Goal: Information Seeking & Learning: Learn about a topic

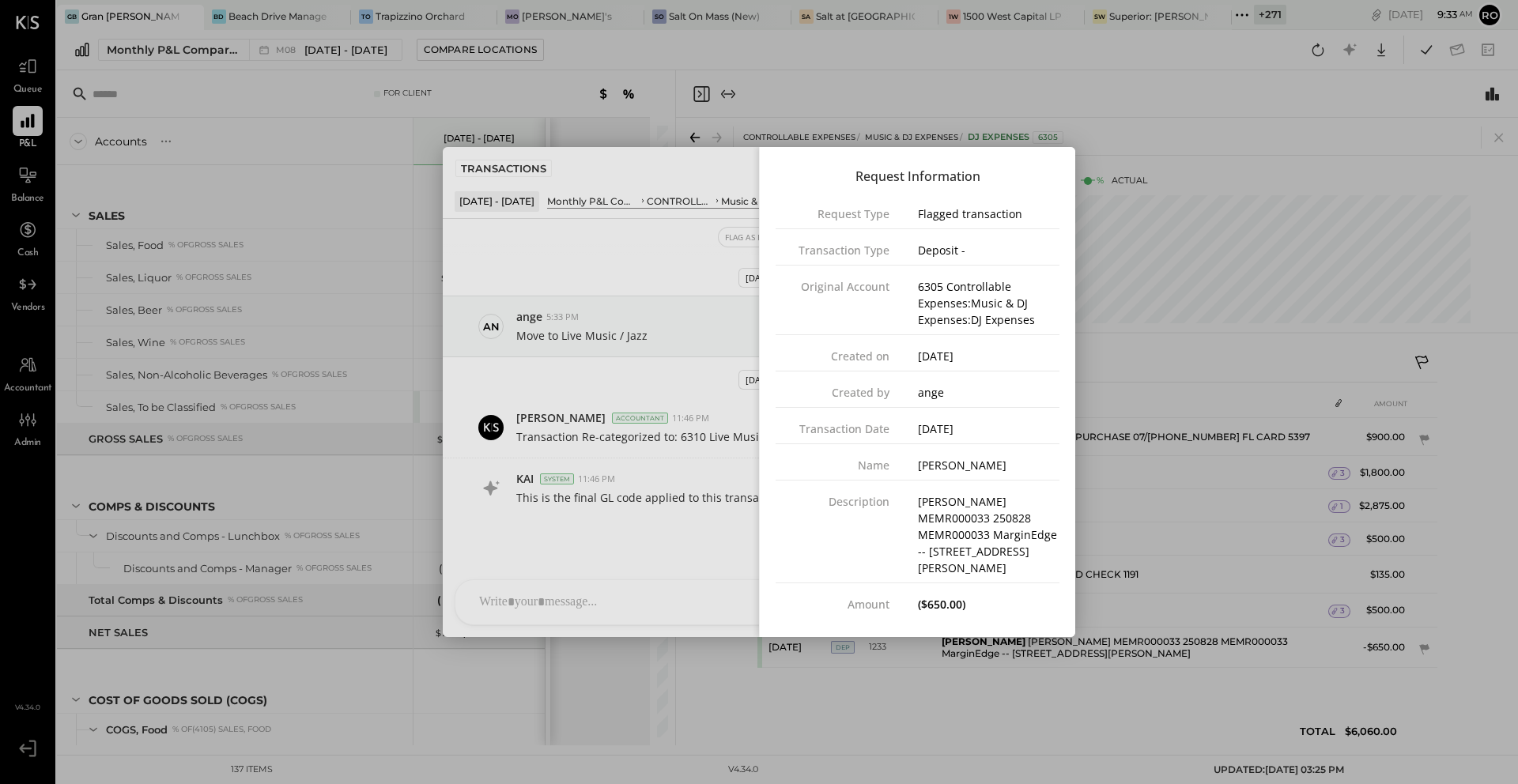
scroll to position [2160, 0]
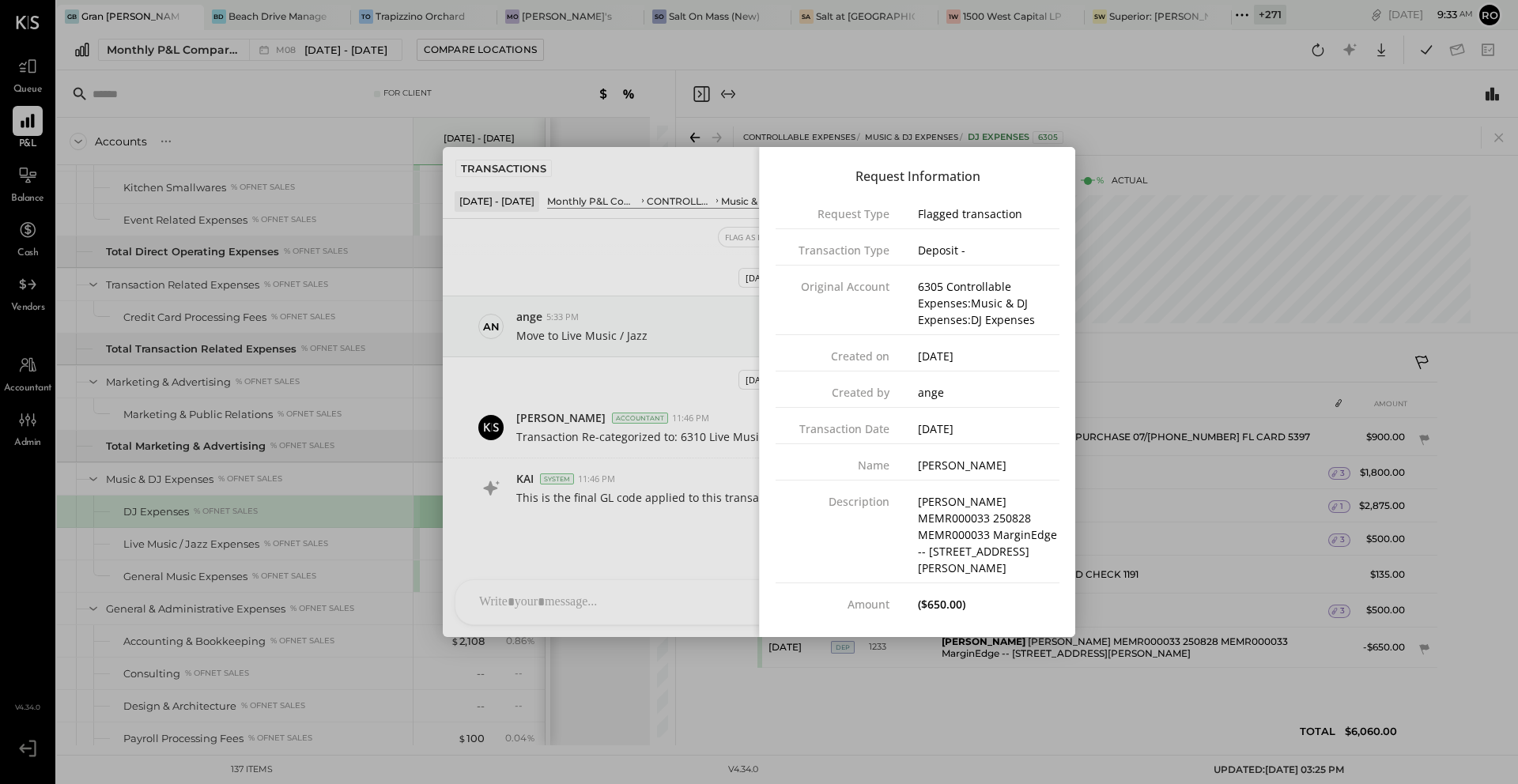
click at [1239, 63] on div "Monthly P&L Comparison M08 [DATE] - [DATE] Compare Locations Google Sheets Excel" at bounding box center [787, 51] width 1461 height 41
click at [1241, 19] on icon at bounding box center [1242, 15] width 20 height 20
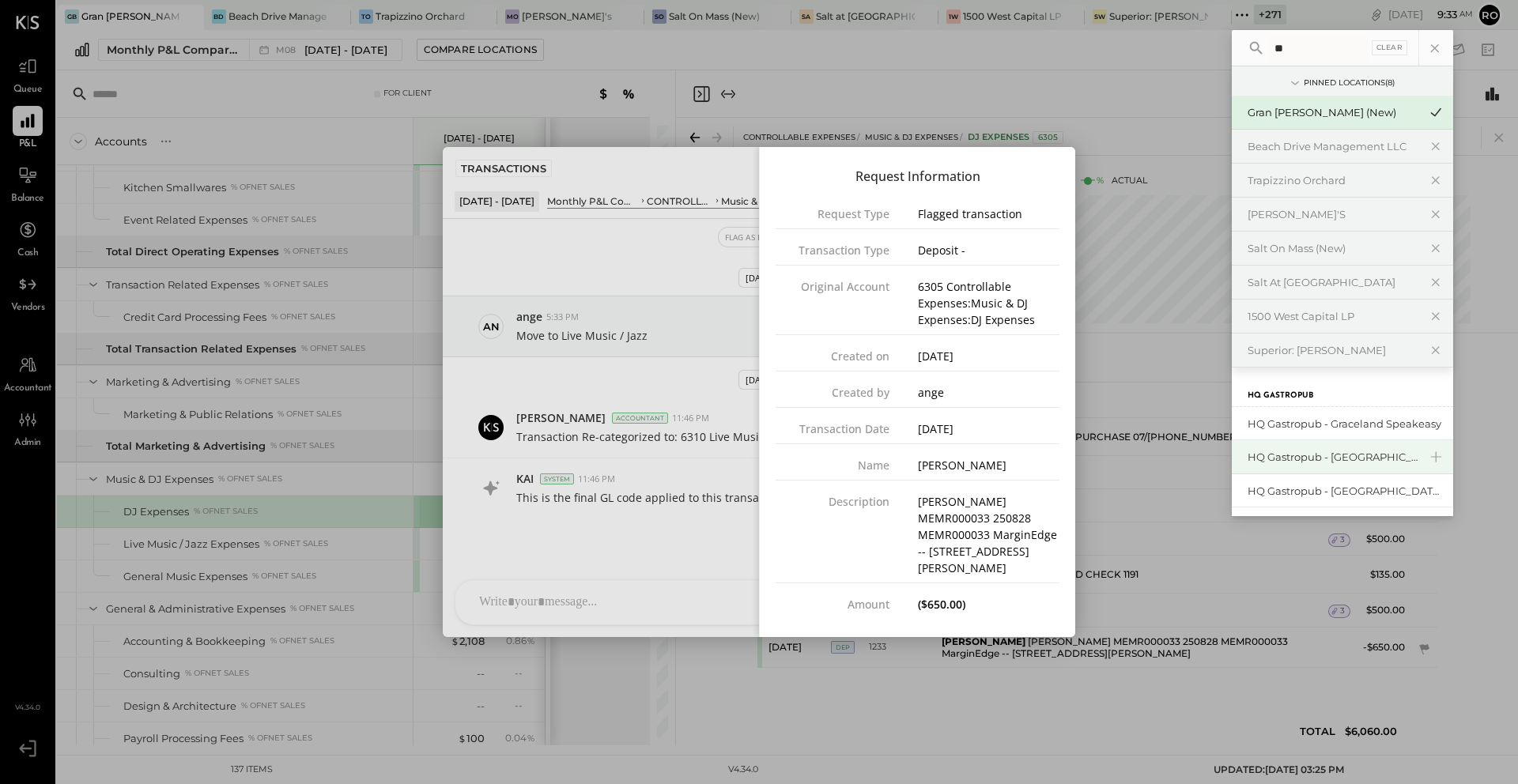
type input "**"
click at [1394, 451] on div "HQ Gastropub - [GEOGRAPHIC_DATA]" at bounding box center [1333, 457] width 171 height 15
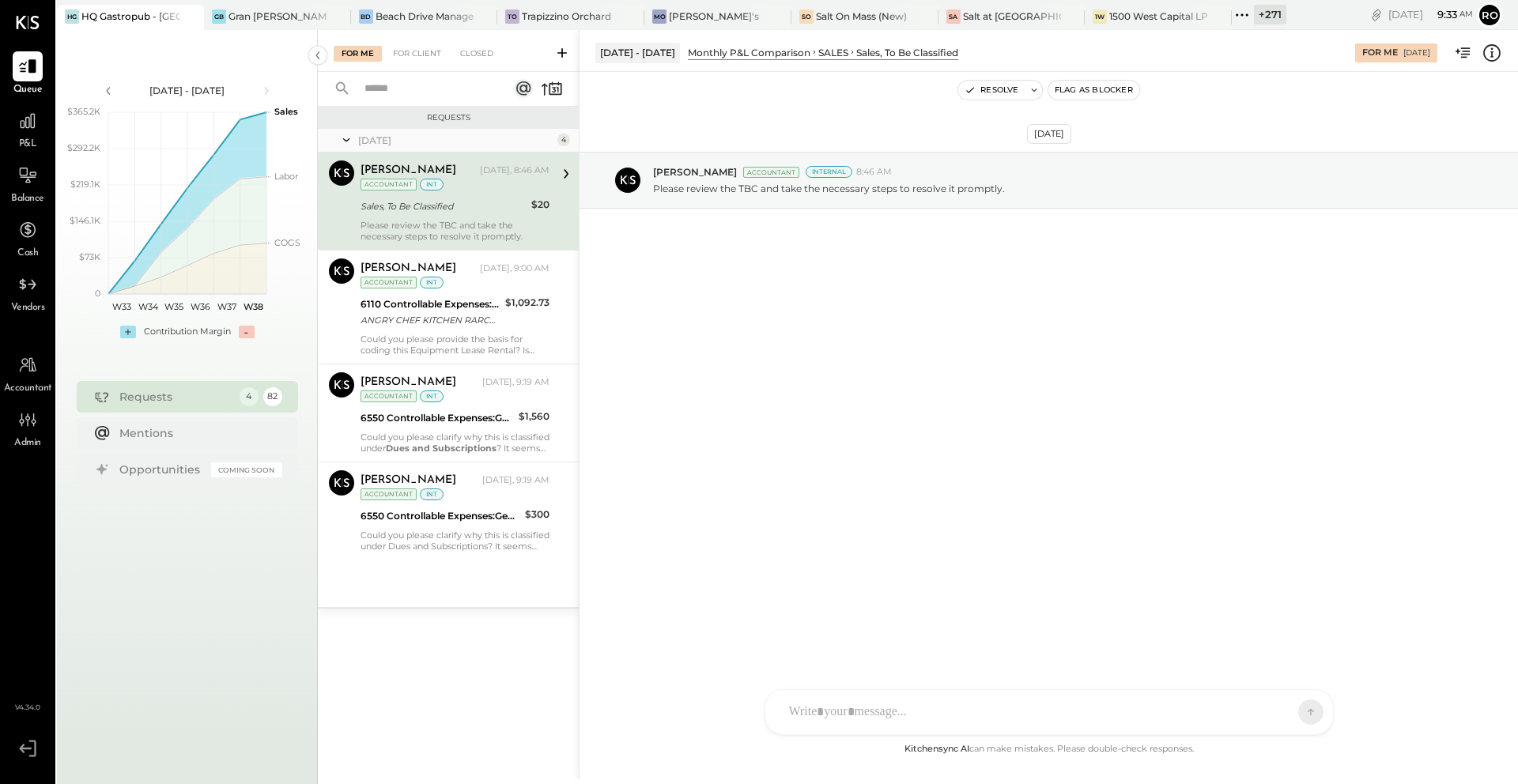
click at [30, 140] on span "P&L" at bounding box center [29, 144] width 18 height 14
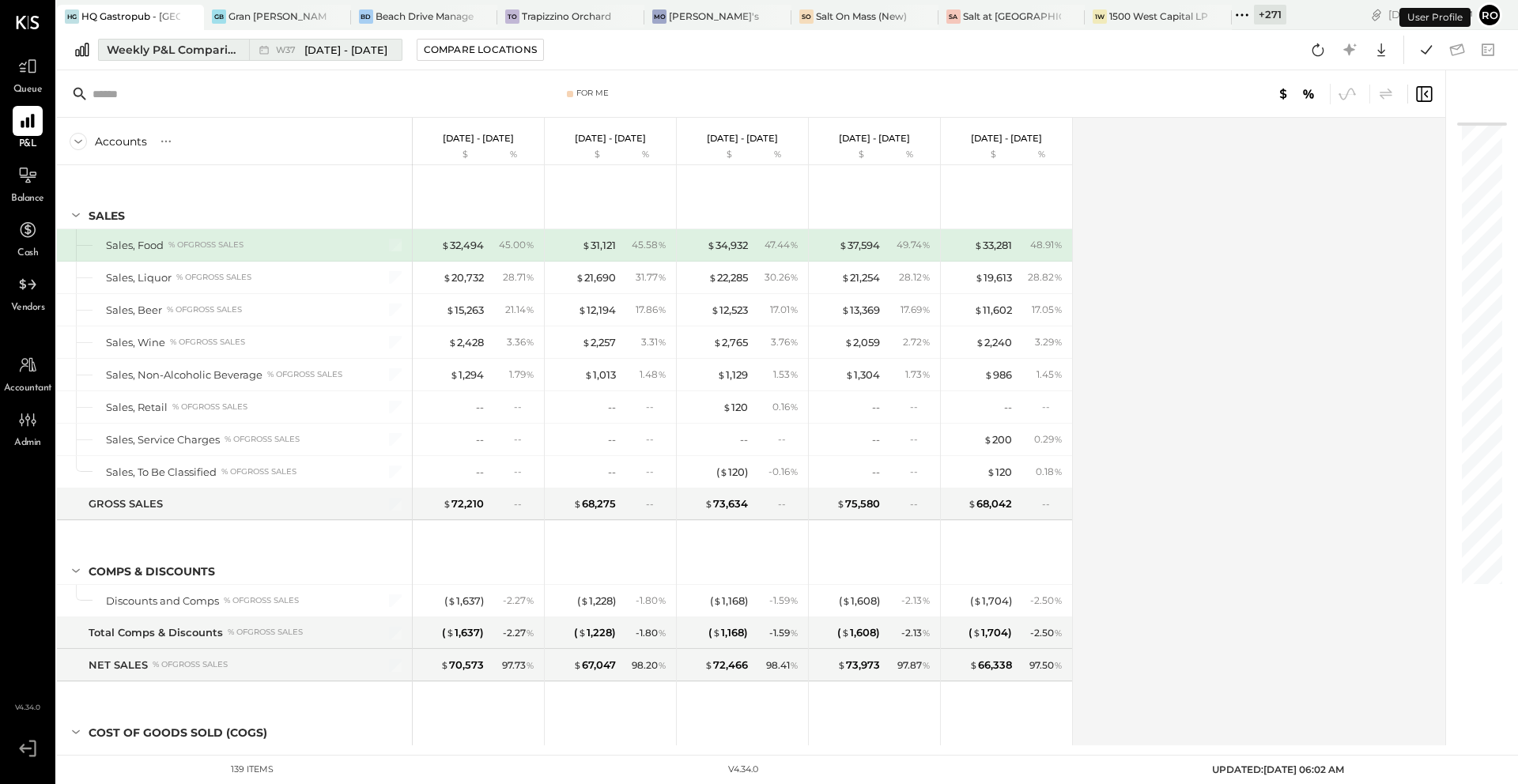
click at [175, 53] on div "Weekly P&L Comparison" at bounding box center [173, 49] width 133 height 16
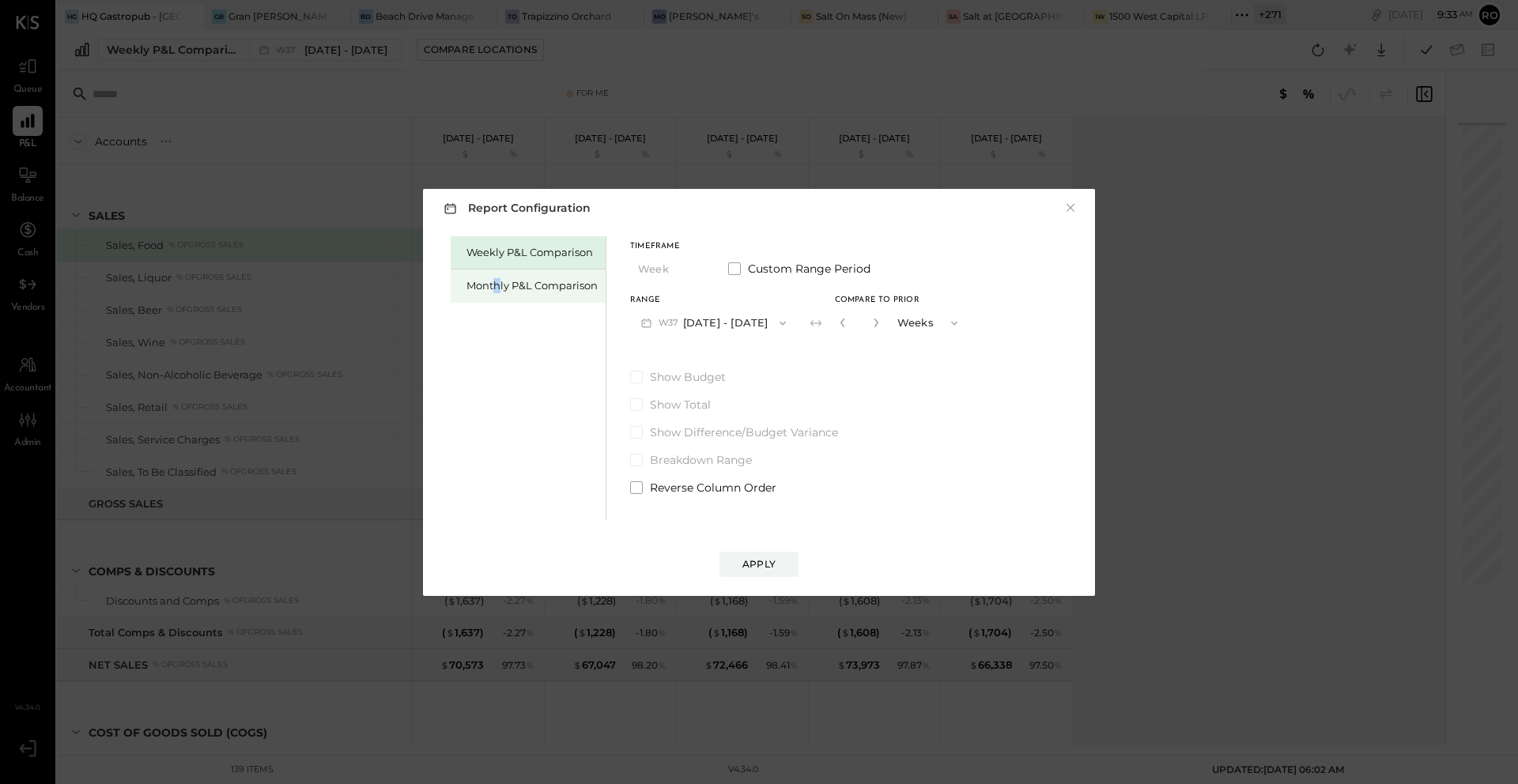
click at [498, 288] on div "Monthly P&L Comparison" at bounding box center [532, 286] width 131 height 15
click at [701, 315] on button "M09 Sep 1 - 30, 2025" at bounding box center [713, 323] width 167 height 29
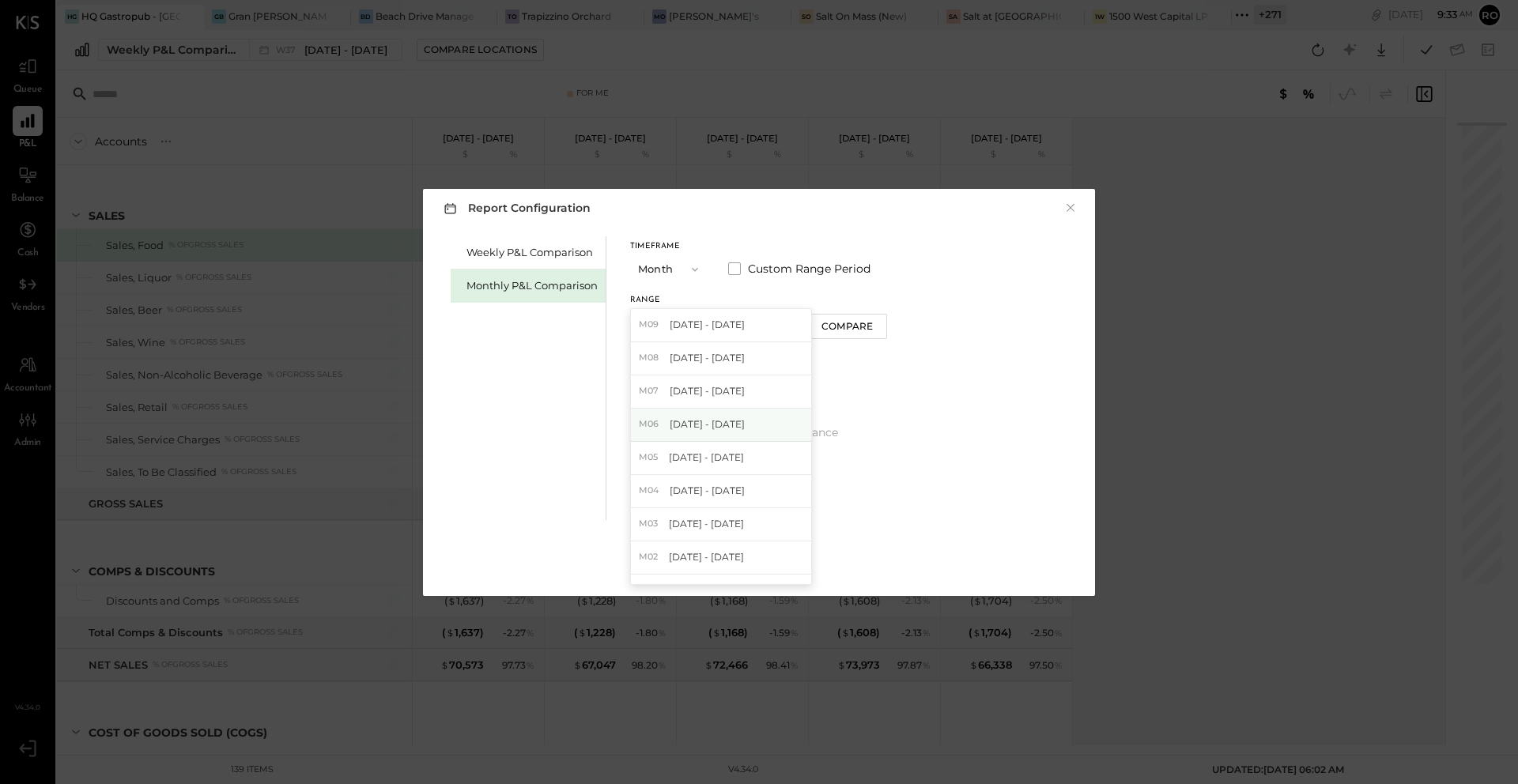
click at [712, 417] on span "[DATE] - [DATE]" at bounding box center [707, 424] width 75 height 14
click at [760, 566] on div "Apply" at bounding box center [759, 564] width 33 height 14
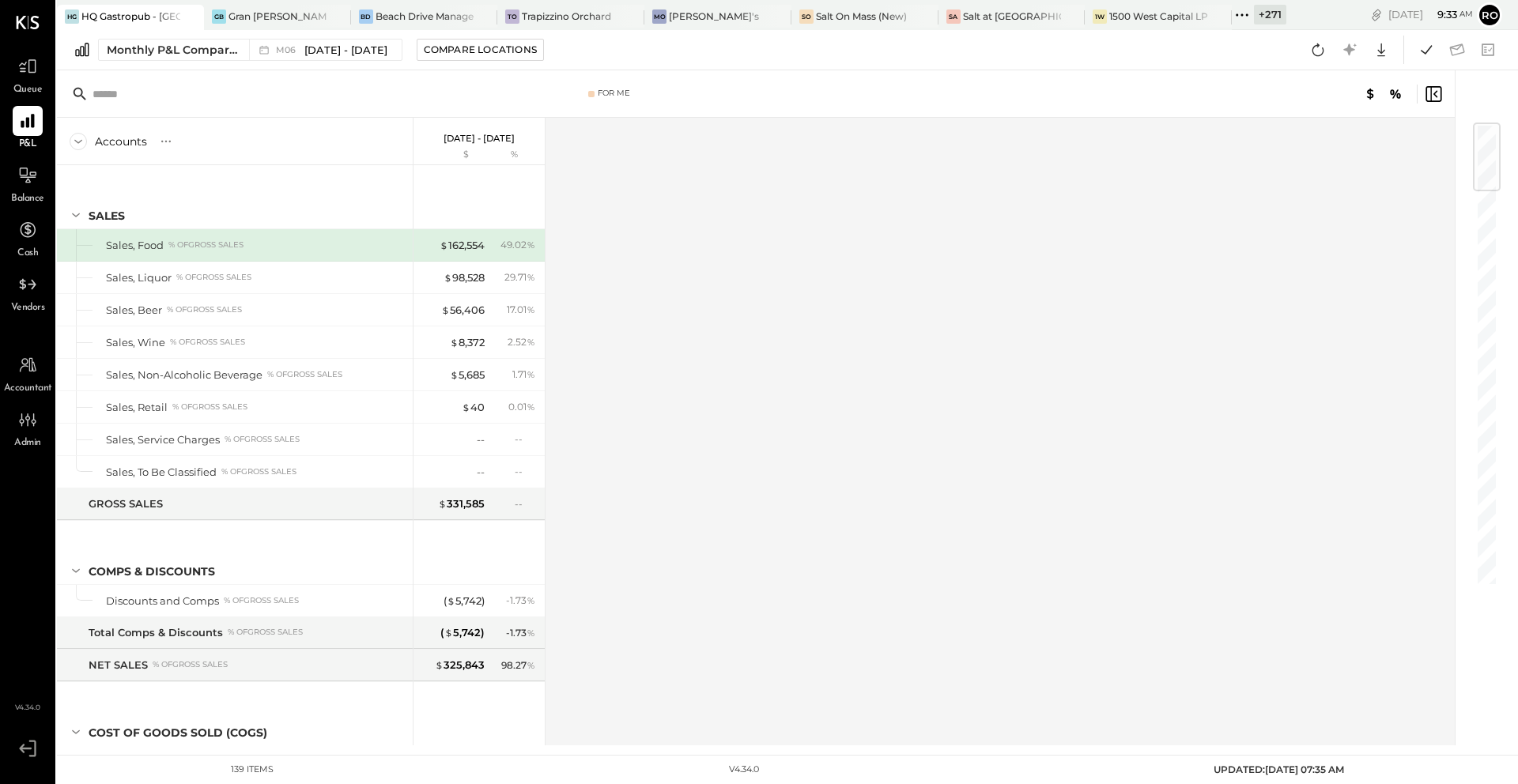
click at [1144, 335] on div "Accounts S % GL Jun 1 - 30, 2025 $ % SALES Sales, Food % of GROSS SALES Sales, …" at bounding box center [757, 431] width 1400 height 627
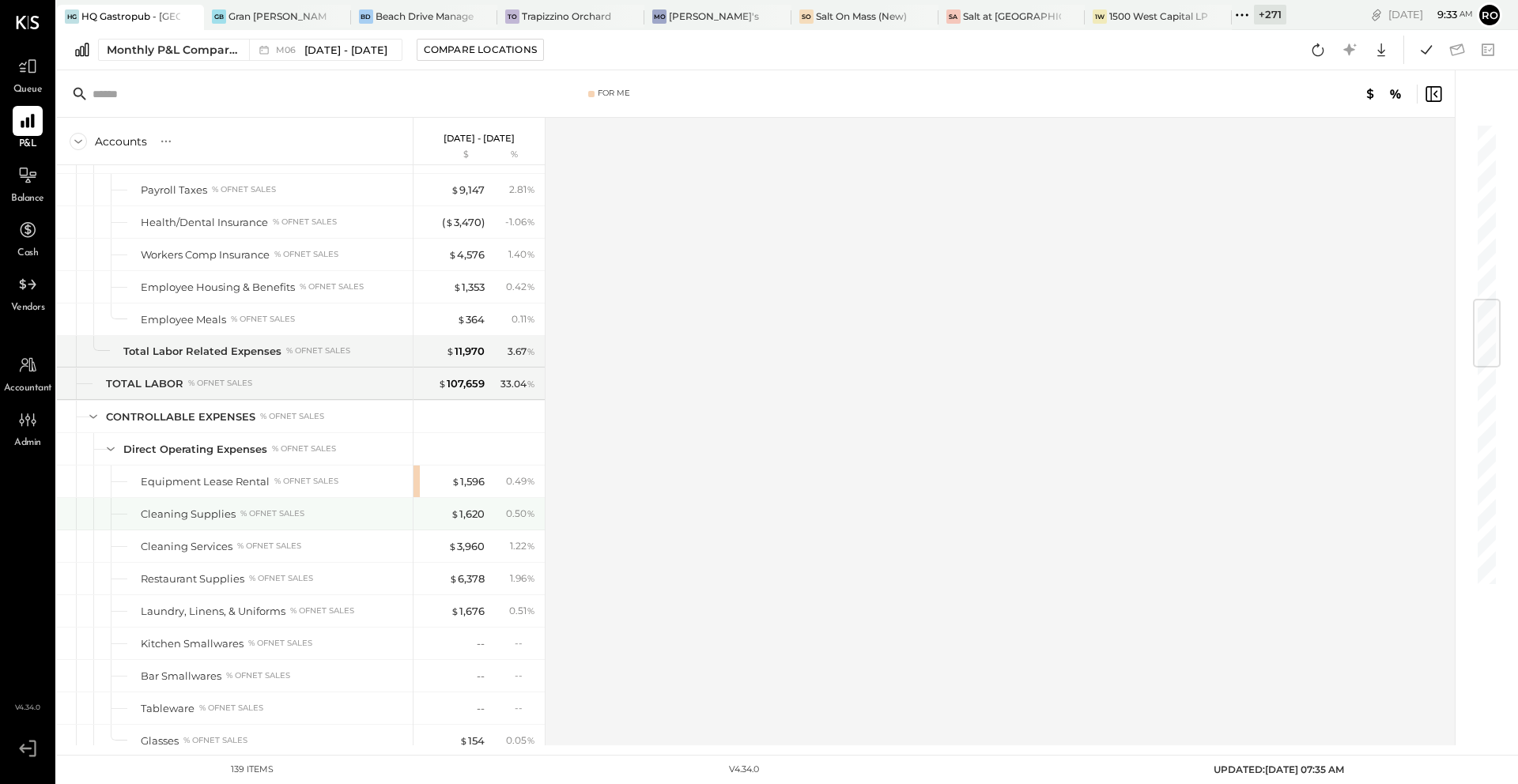
scroll to position [1481, 0]
click at [484, 484] on div "$ 1,596" at bounding box center [468, 479] width 33 height 15
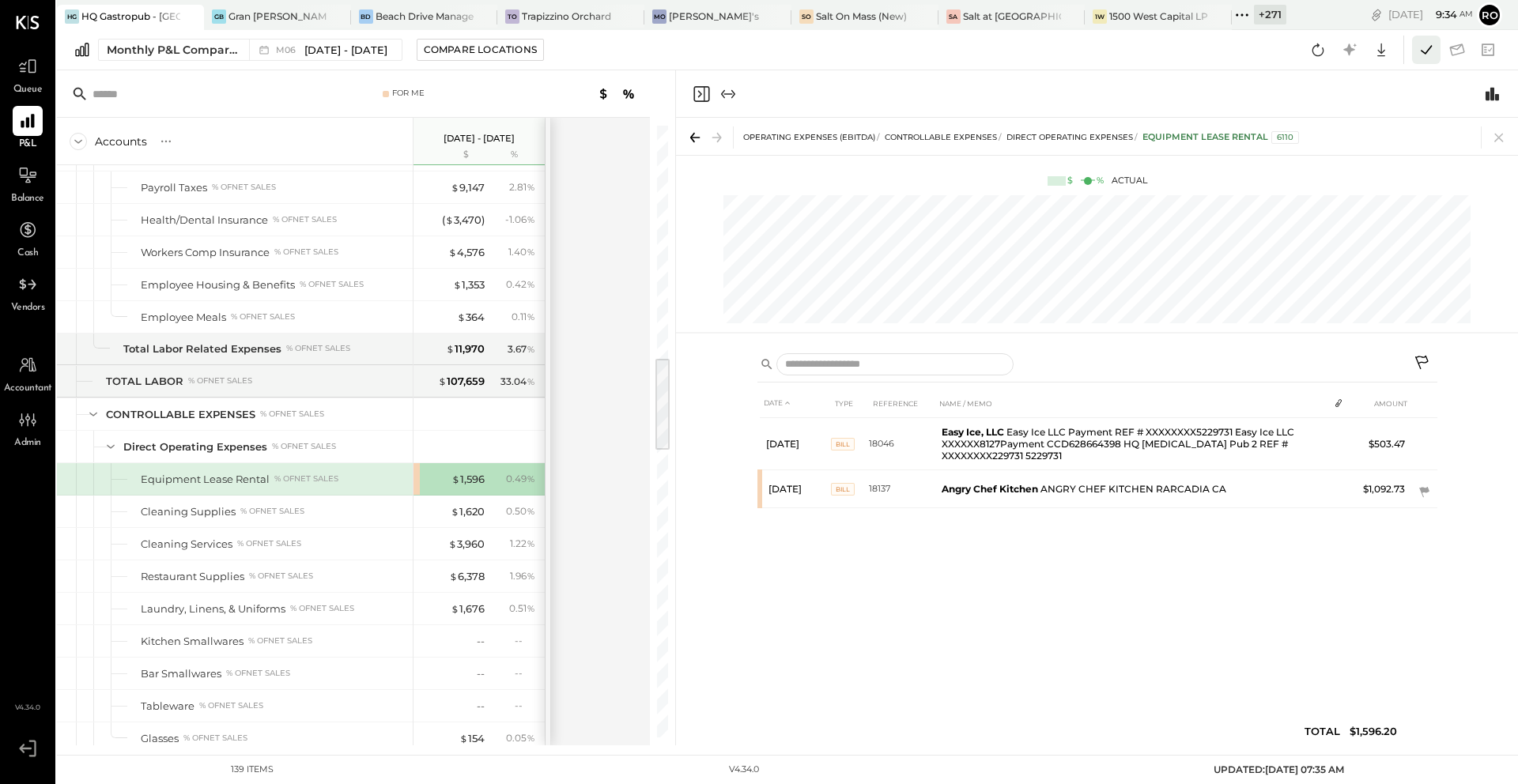
click at [1420, 48] on icon at bounding box center [1426, 50] width 20 height 20
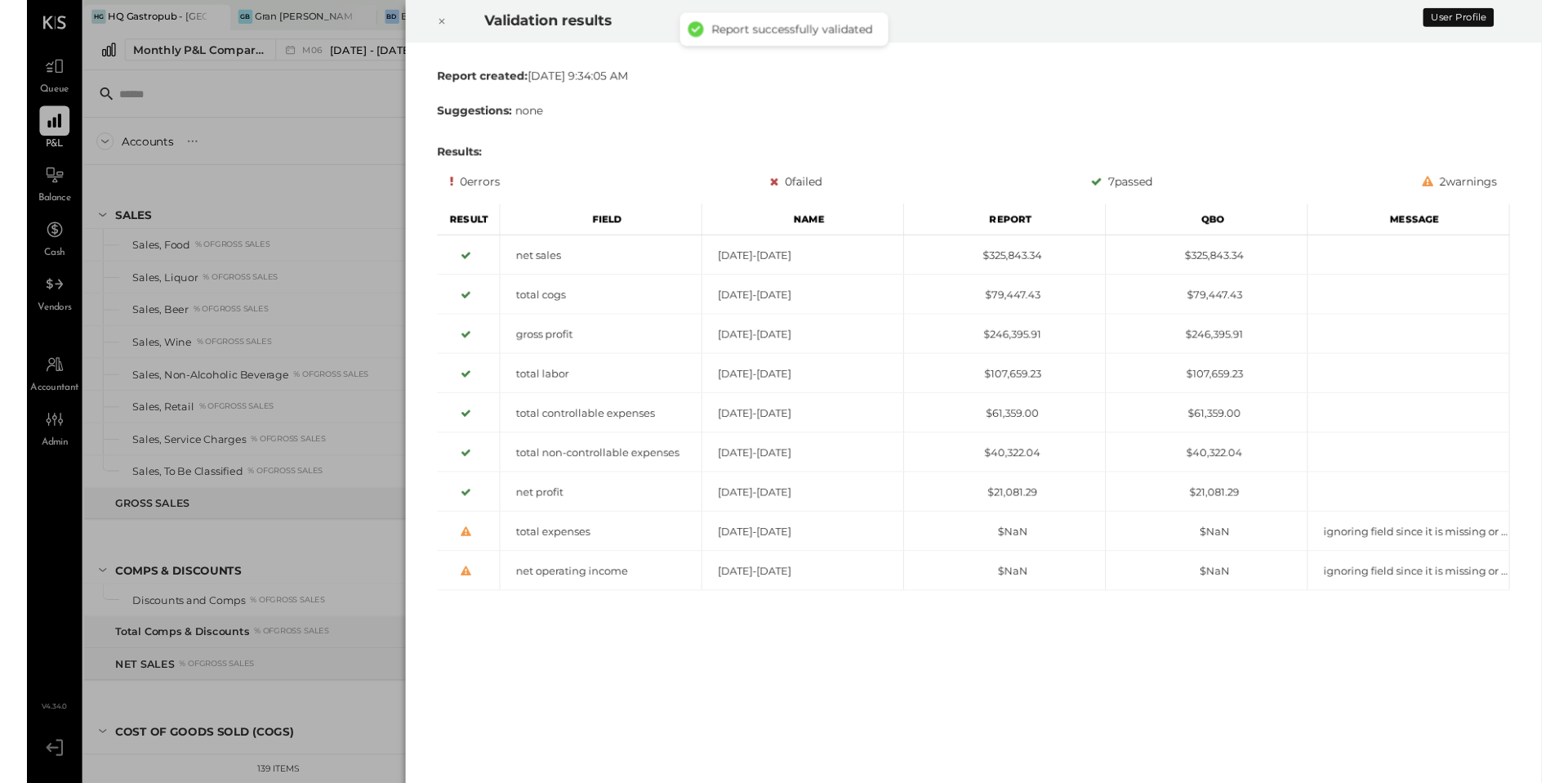
scroll to position [1539, 0]
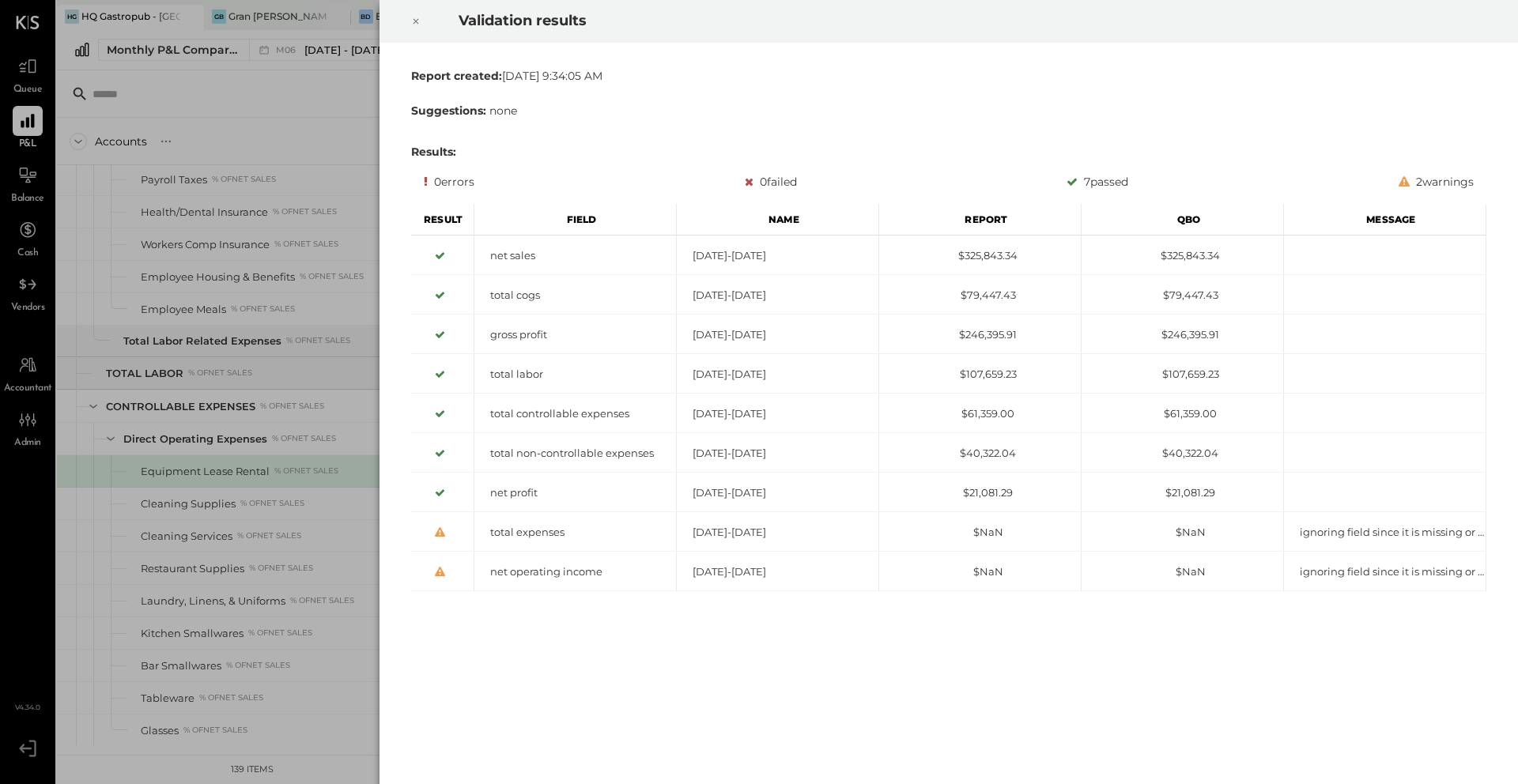
click at [412, 24] on icon at bounding box center [416, 21] width 9 height 19
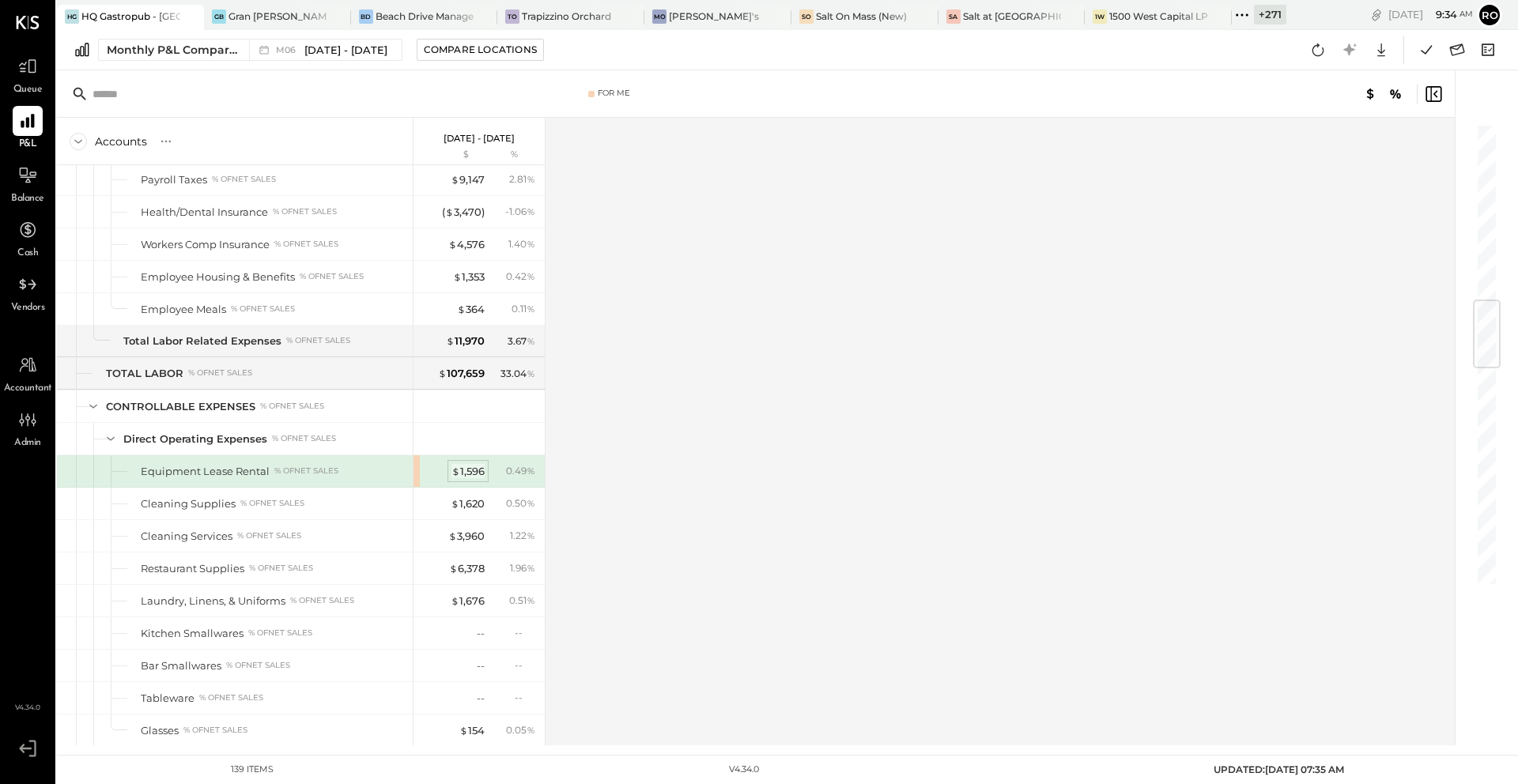
click at [469, 466] on div "$ 1,596" at bounding box center [468, 472] width 33 height 15
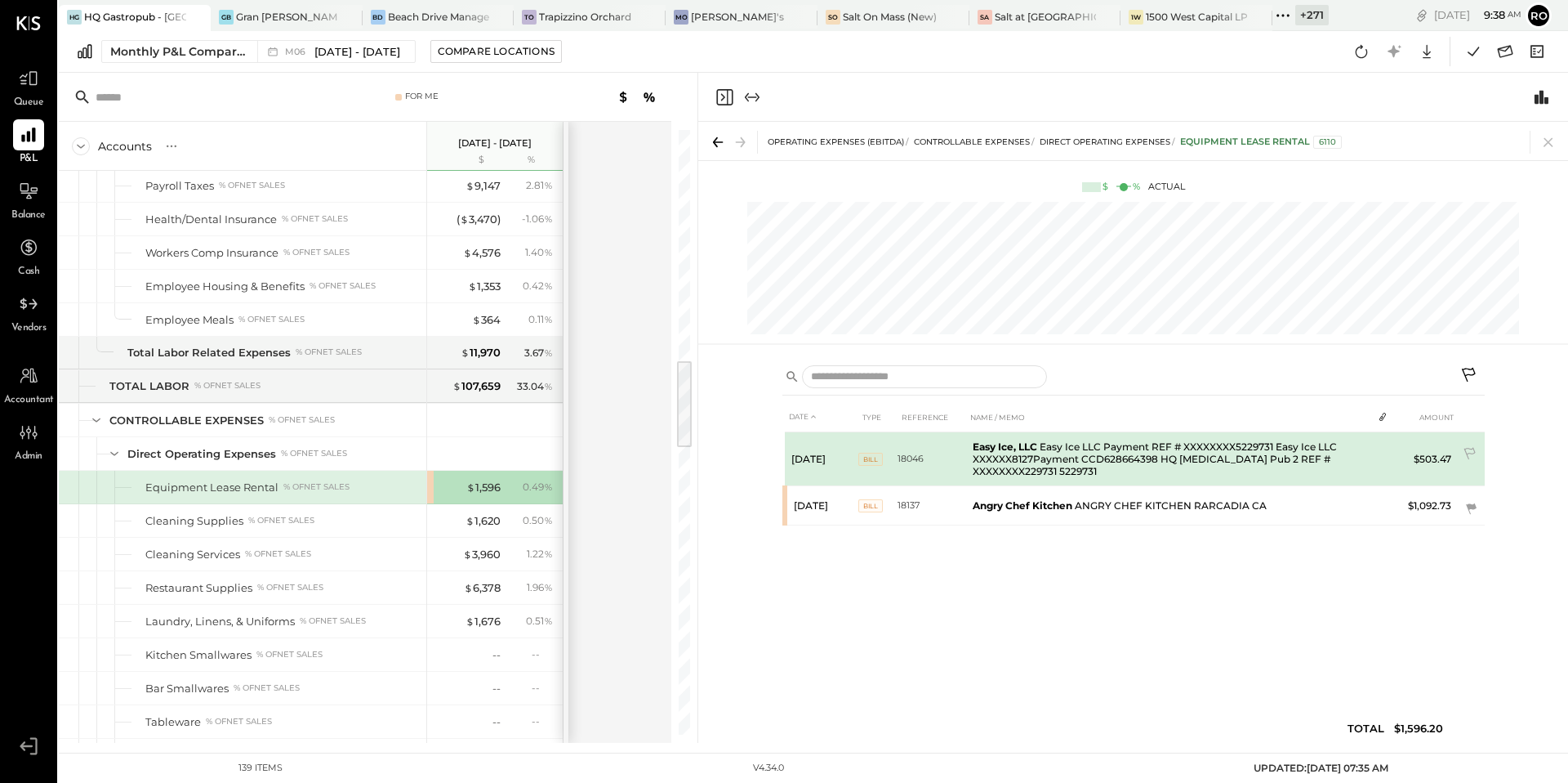
click at [1179, 458] on td "Easy Ice, LLC Easy Ice LLC Payment REF # XXXXXXXX5229731 Easy Ice LLC XXXXXX812…" at bounding box center [1169, 459] width 406 height 54
click at [1183, 458] on td "Easy Ice, LLC Easy Ice LLC Payment REF # XXXXXXXX5229731 Easy Ice LLC XXXXXX812…" at bounding box center [1169, 459] width 406 height 54
click at [1164, 456] on td "Easy Ice, LLC Easy Ice LLC Payment REF # XXXXXXXX5229731 Easy Ice LLC XXXXXX812…" at bounding box center [1169, 459] width 406 height 54
click at [1033, 456] on td "Easy Ice, LLC Easy Ice LLC Payment REF # XXXXXXXX5229731 Easy Ice LLC XXXXXX812…" at bounding box center [1169, 459] width 406 height 54
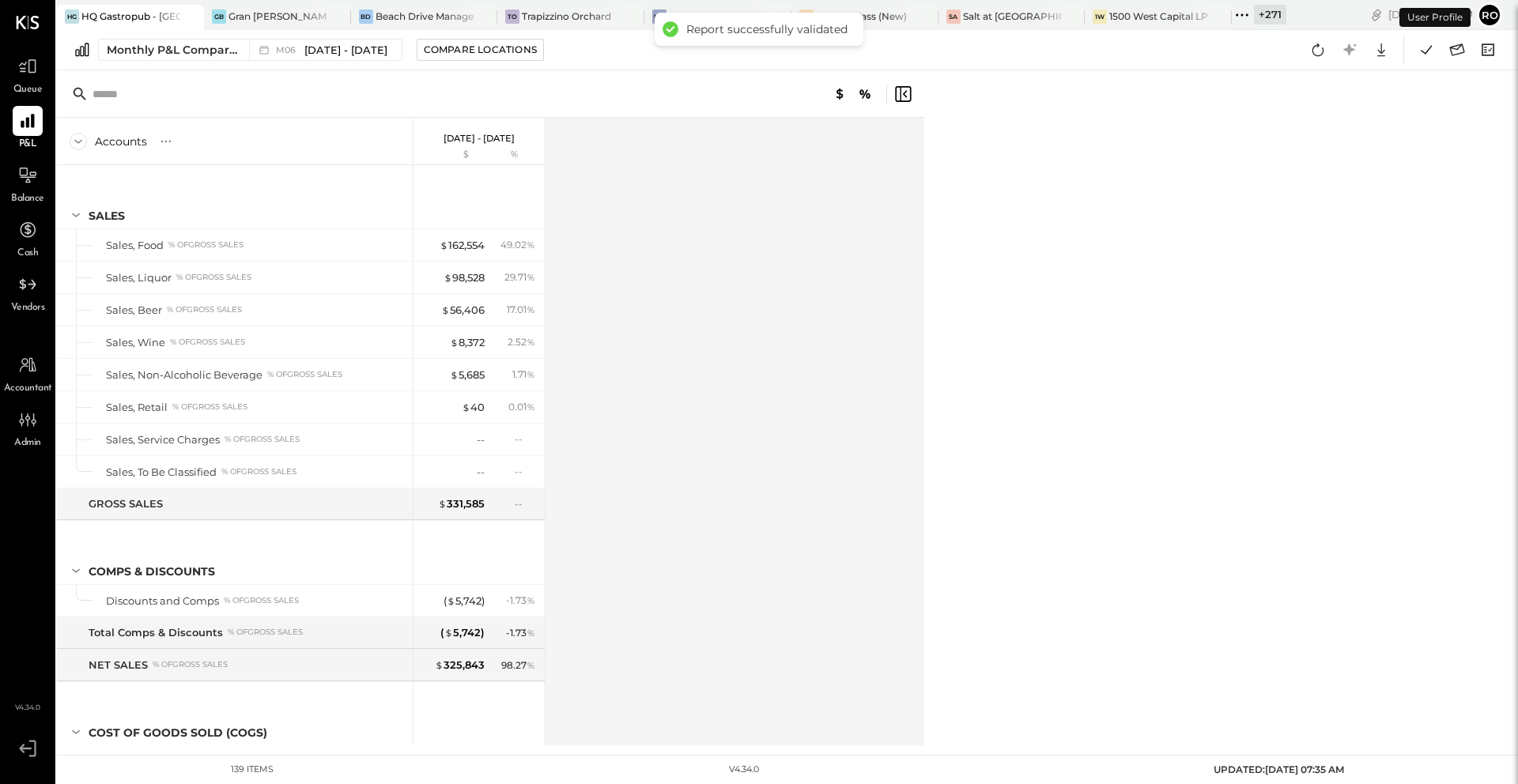
scroll to position [1489, 0]
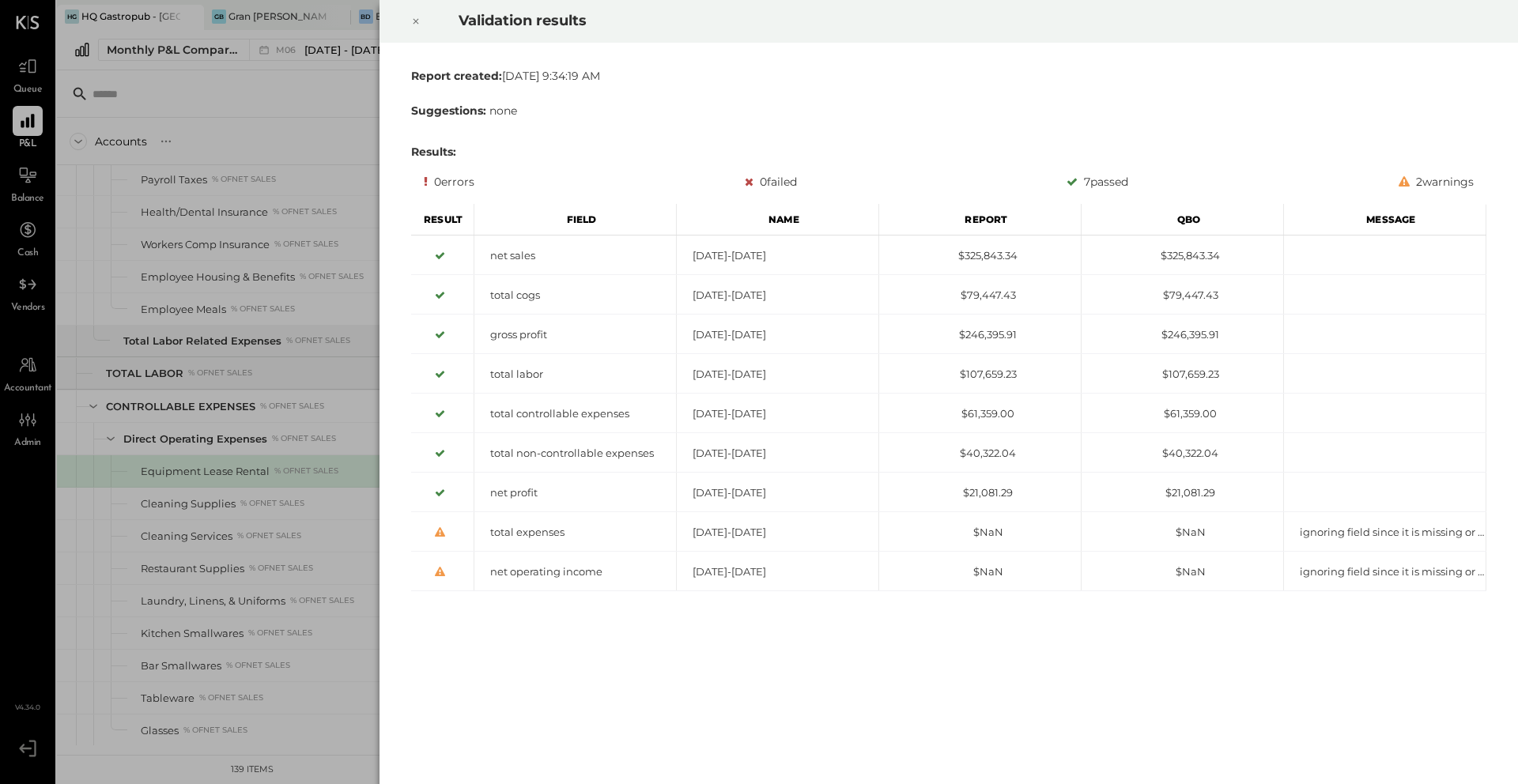
click at [418, 26] on icon at bounding box center [416, 21] width 9 height 19
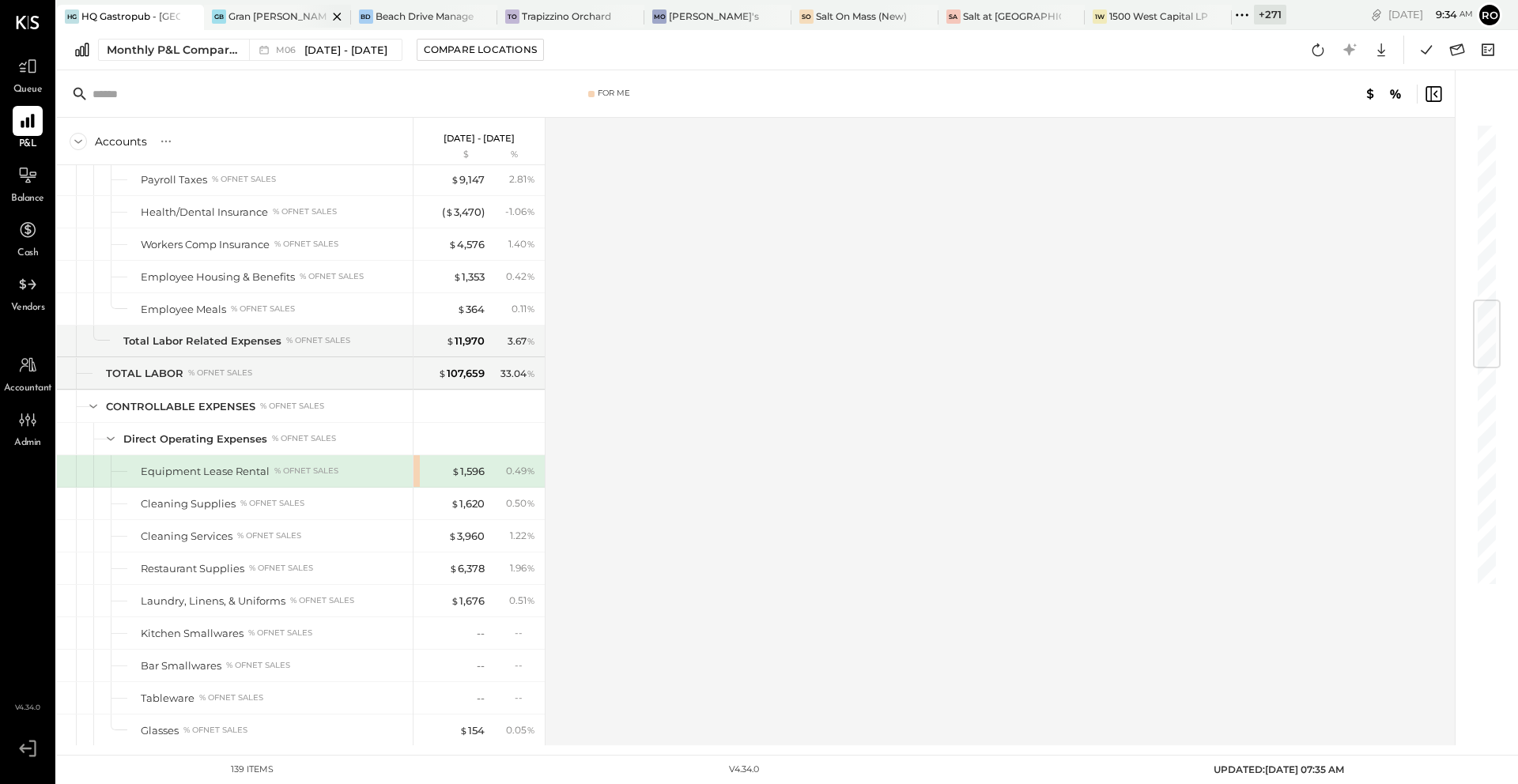
click at [307, 22] on div at bounding box center [324, 16] width 55 height 23
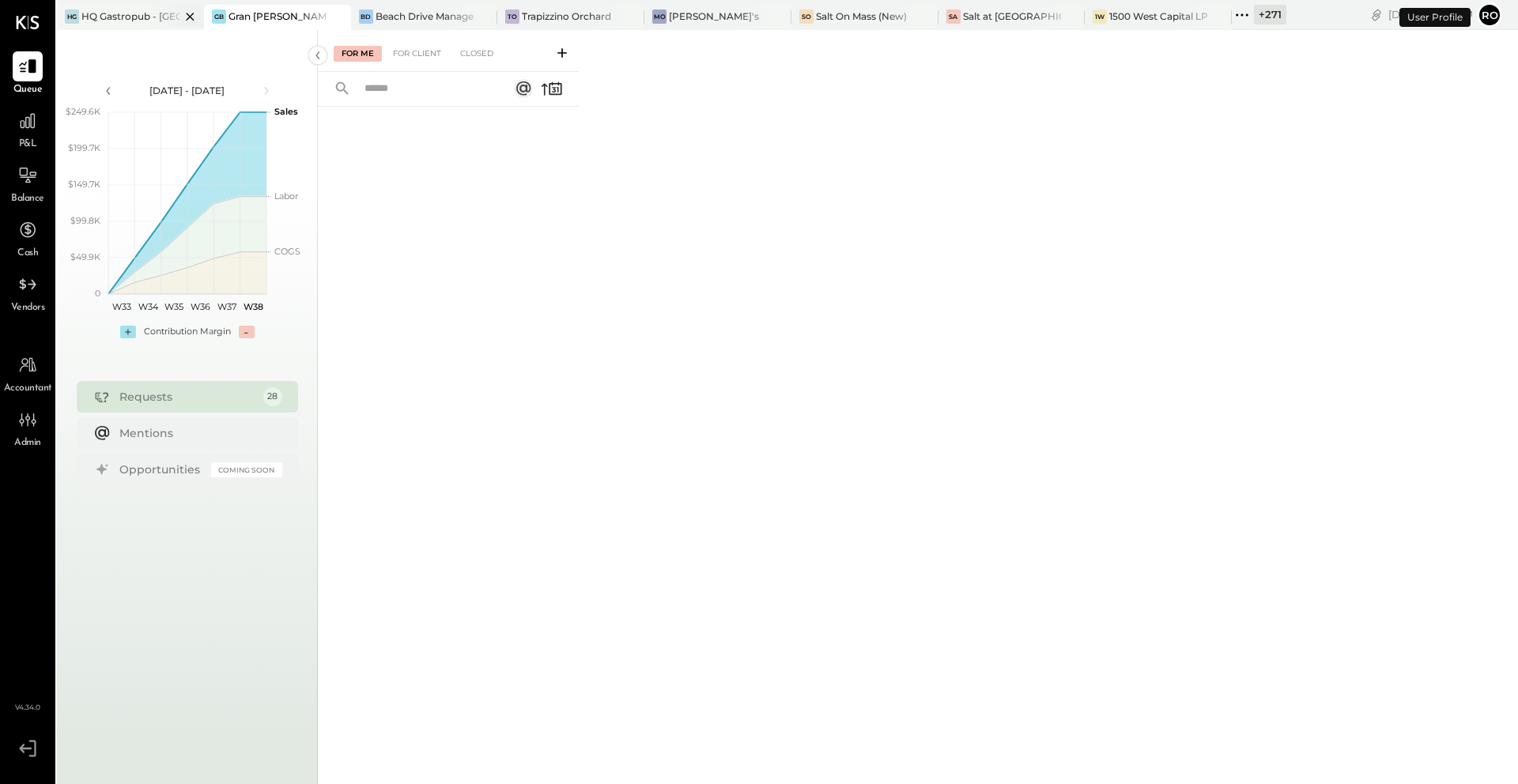
click at [116, 19] on div "HQ Gastropub - [GEOGRAPHIC_DATA]" at bounding box center [130, 16] width 99 height 14
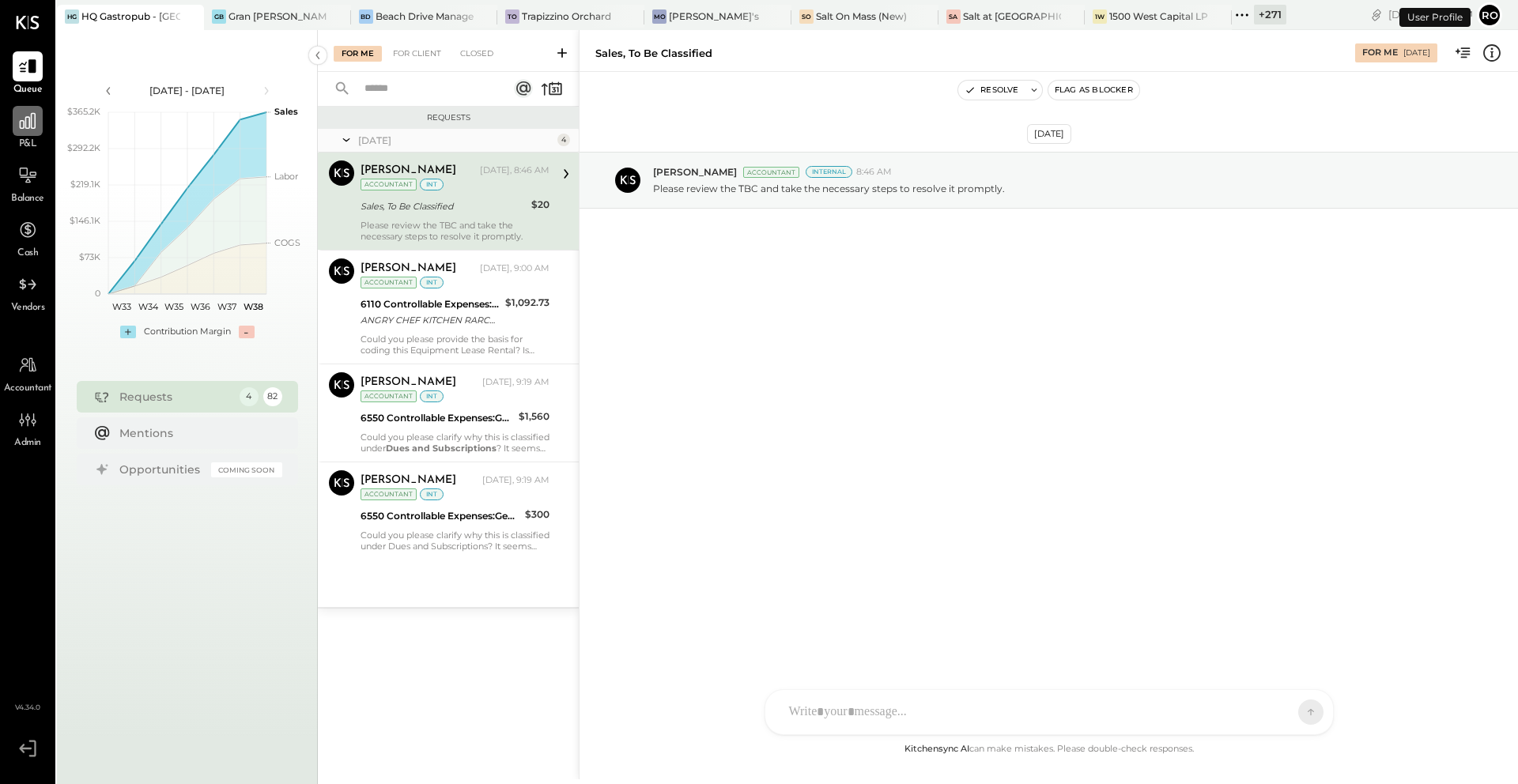
click at [27, 125] on icon at bounding box center [28, 121] width 20 height 20
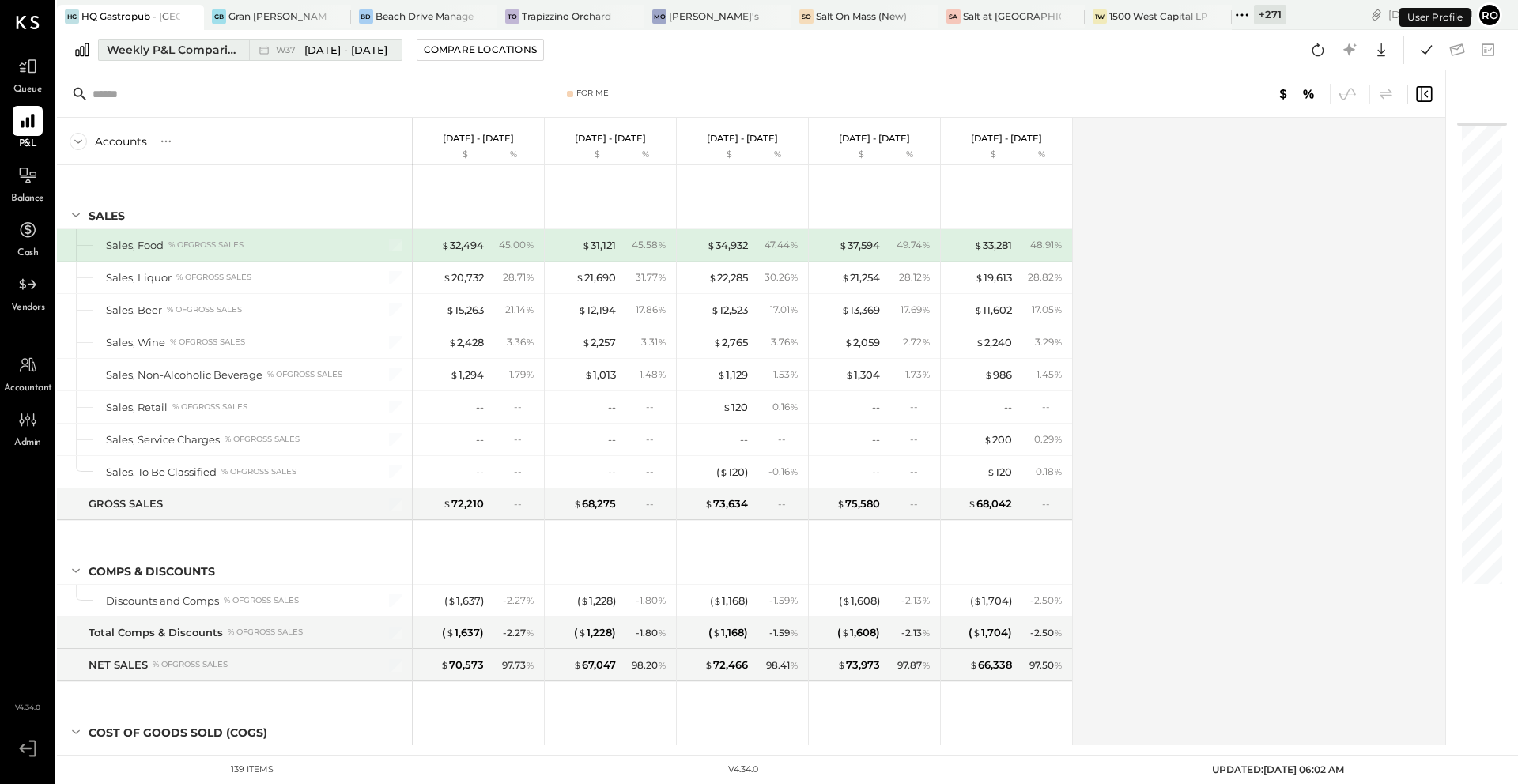
click at [147, 58] on button "Weekly P&L Comparison W37 Sep 8 - 14, 2025" at bounding box center [250, 50] width 304 height 22
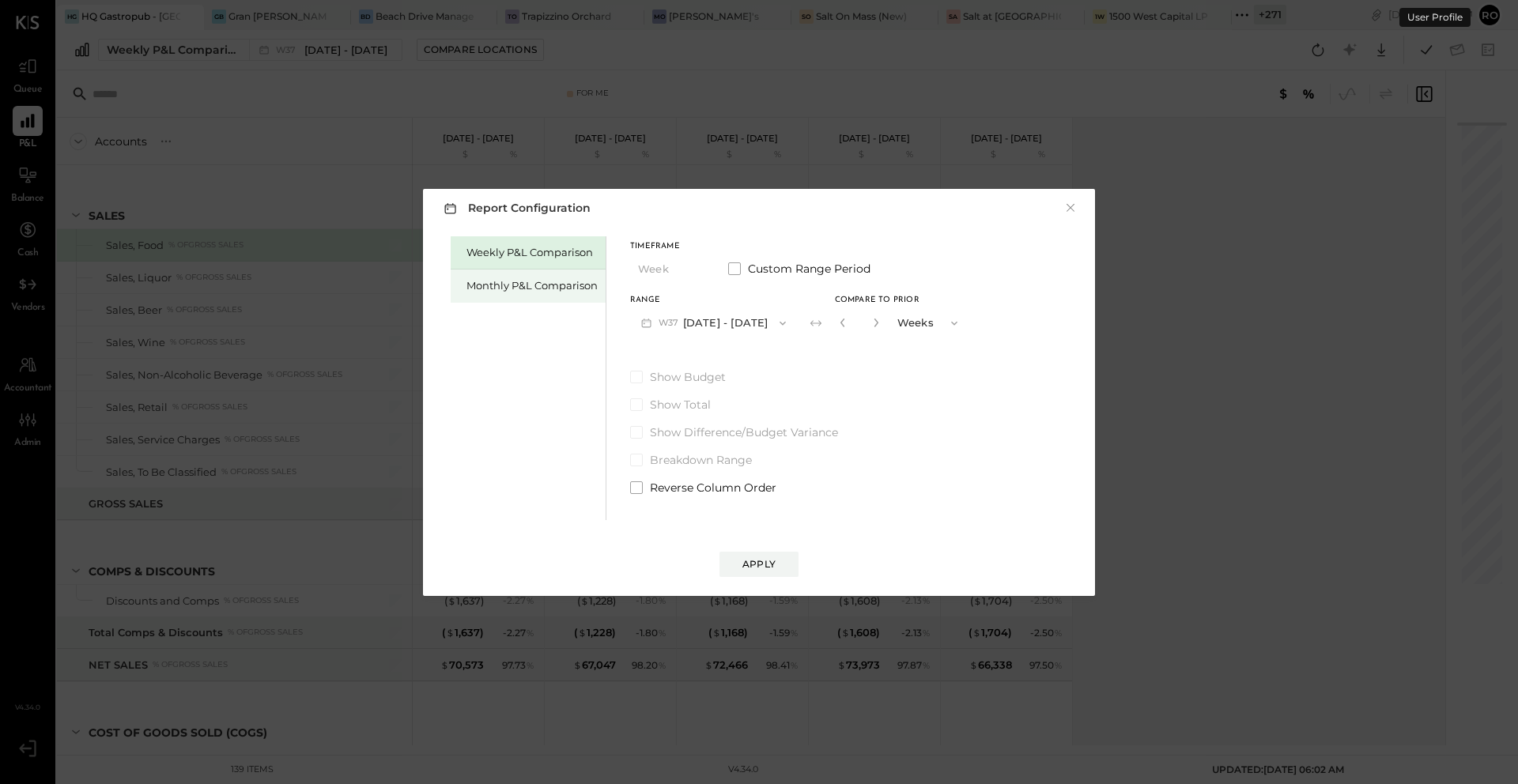
click at [506, 283] on div "Monthly P&L Comparison" at bounding box center [532, 286] width 131 height 15
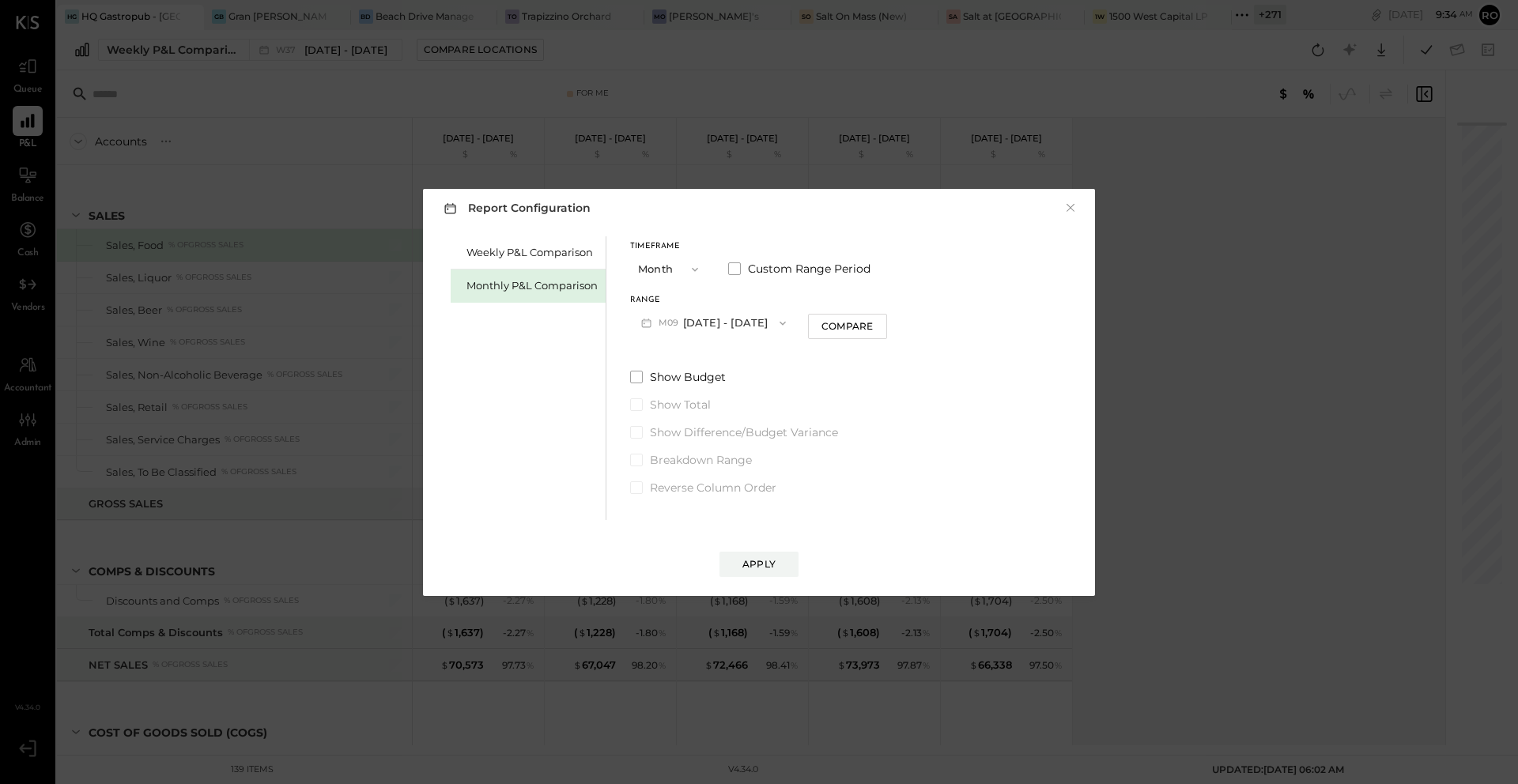
click at [748, 331] on button "M09 Sep 1 - 30, 2025" at bounding box center [713, 323] width 167 height 29
click at [730, 424] on span "[DATE] - [DATE]" at bounding box center [707, 424] width 75 height 14
click at [773, 568] on div "Apply" at bounding box center [759, 564] width 33 height 14
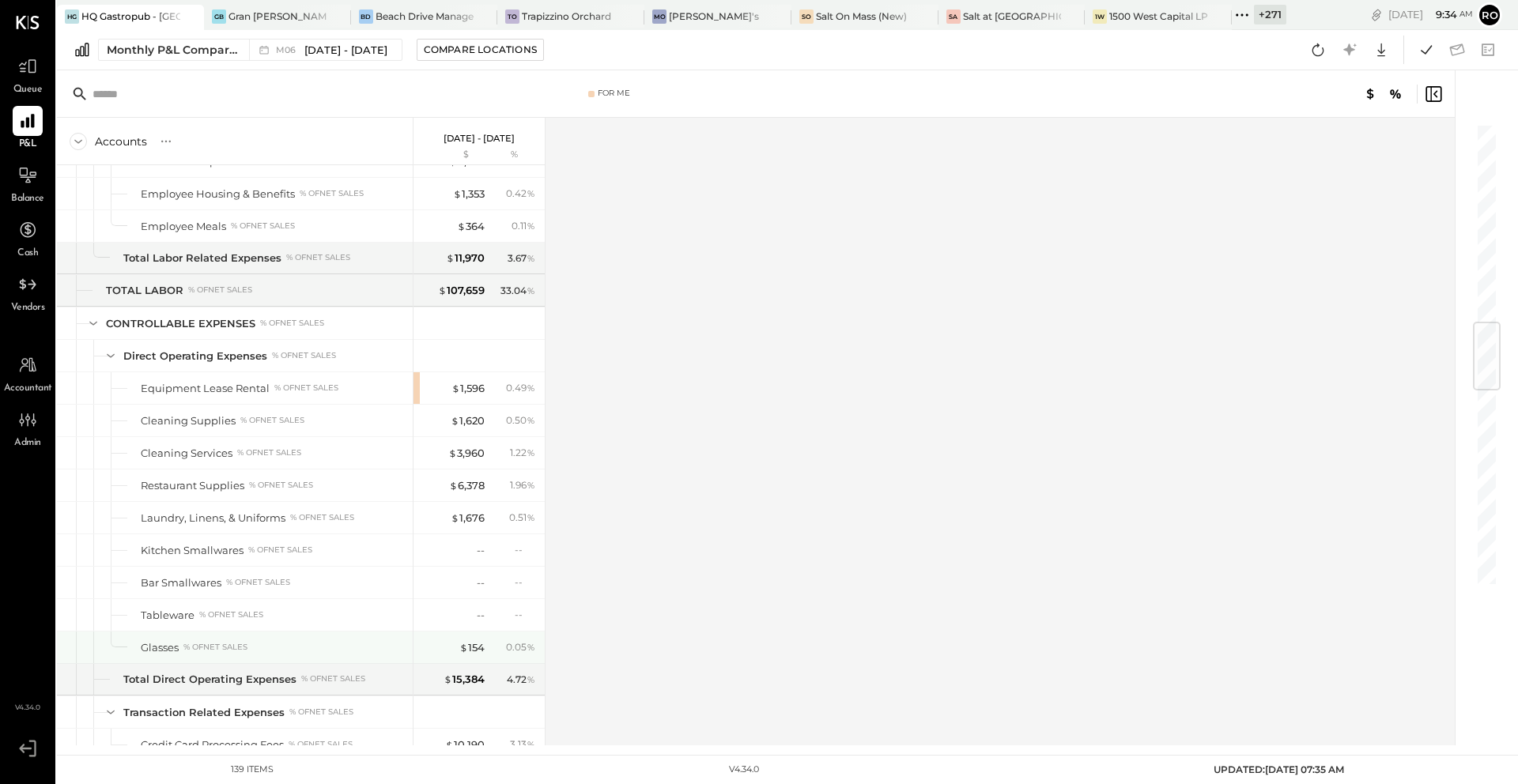
scroll to position [1675, 0]
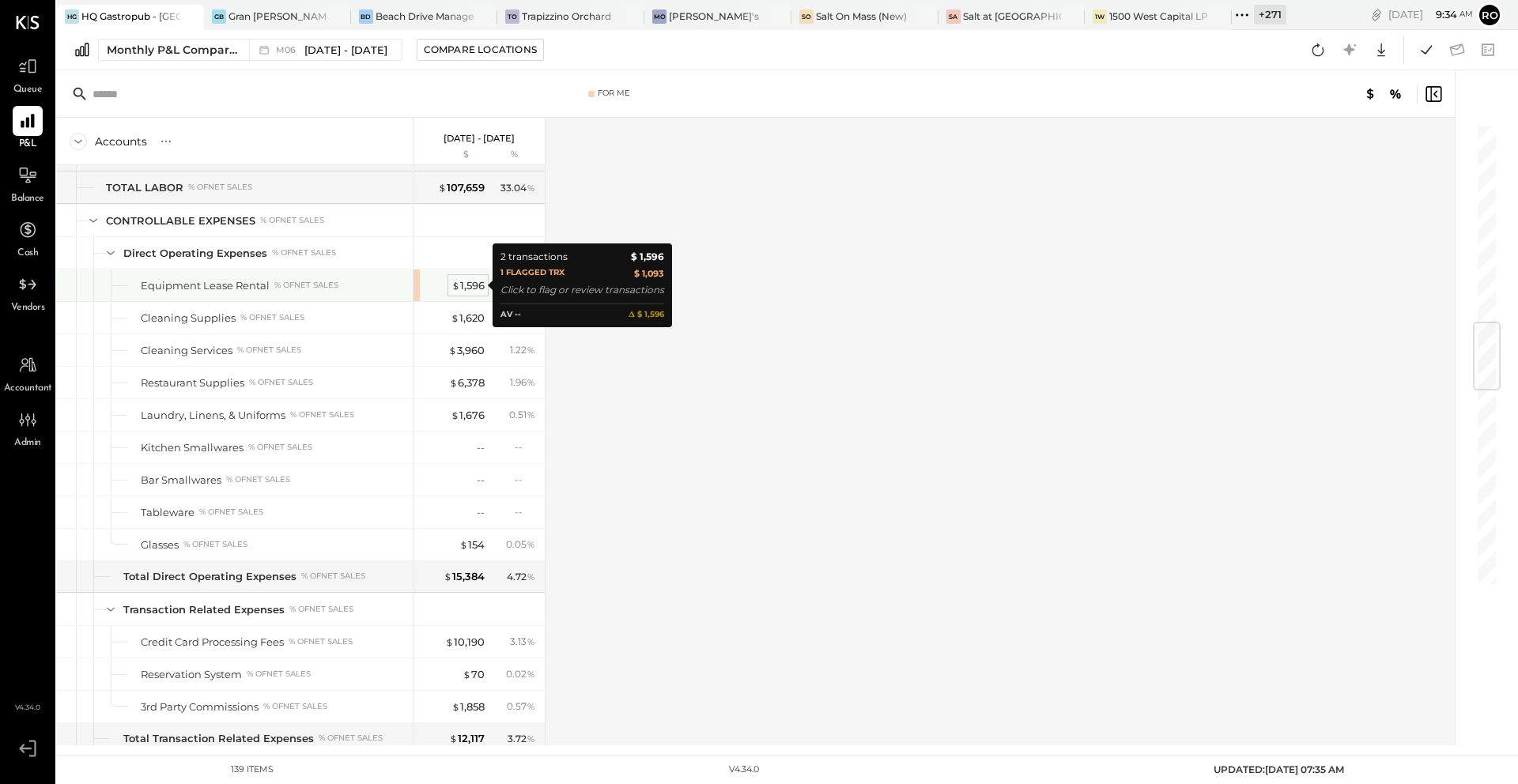
click at [473, 288] on div "$ 1,596" at bounding box center [468, 286] width 33 height 15
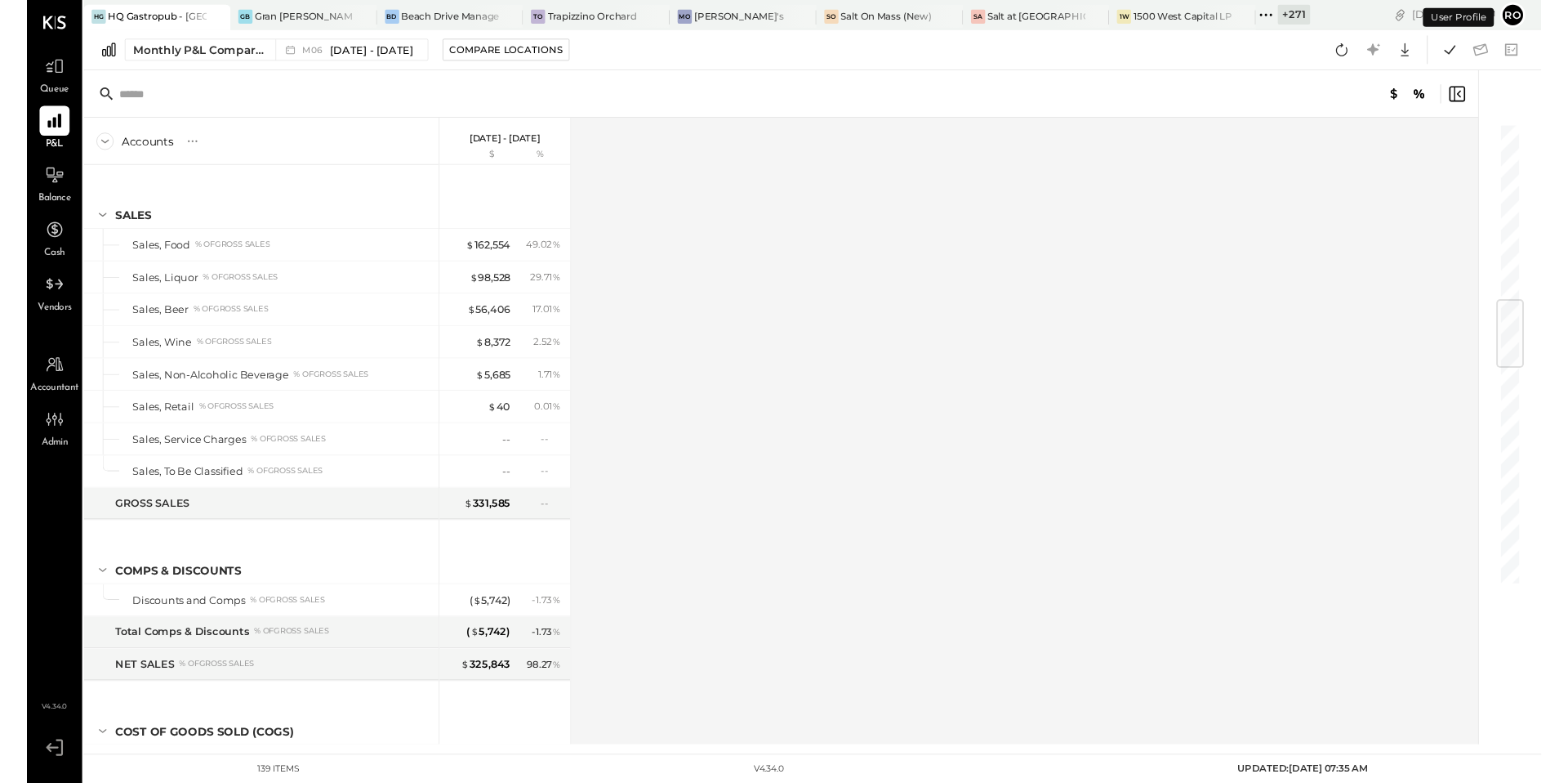
scroll to position [1539, 0]
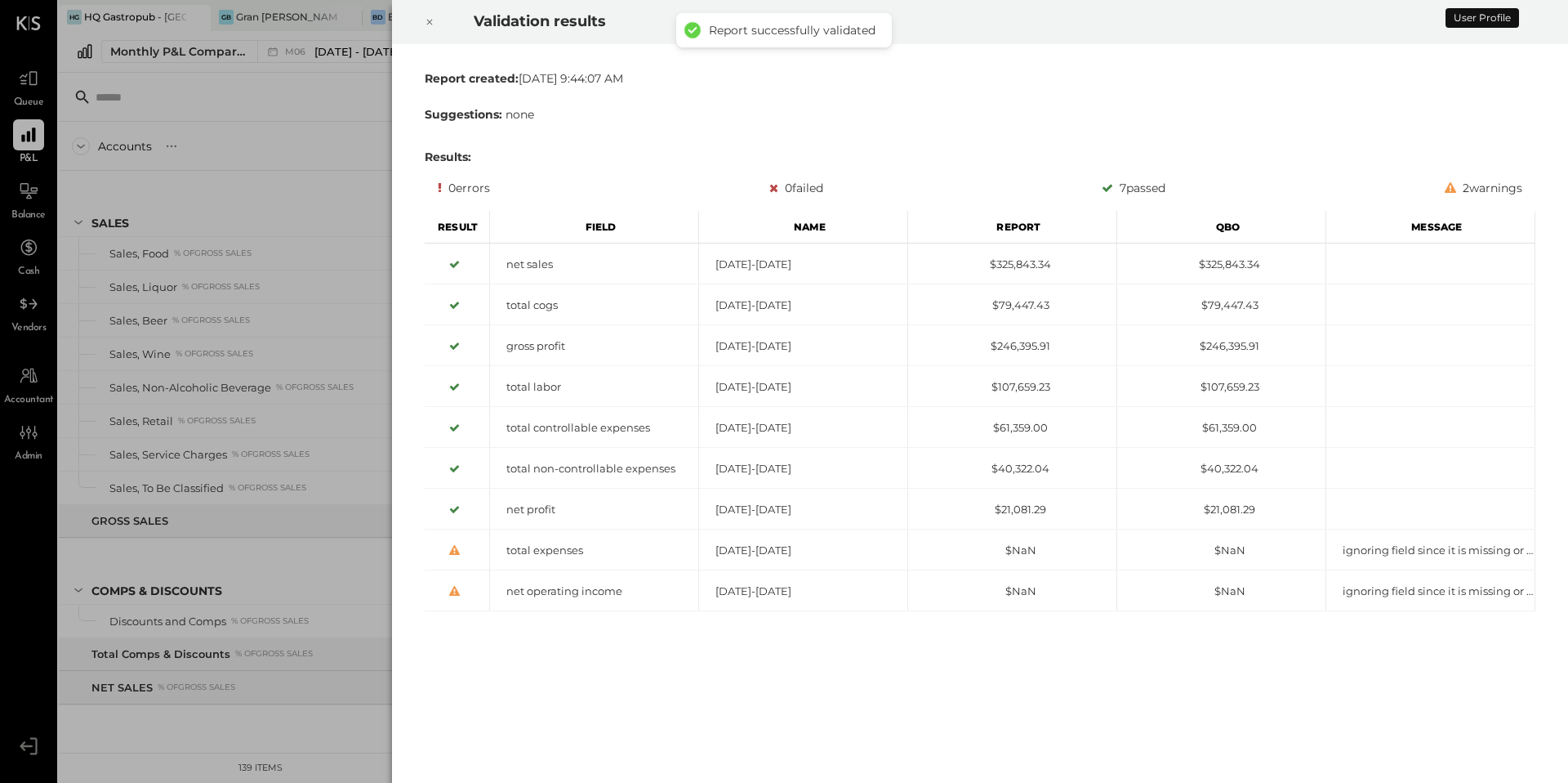
scroll to position [1554, 0]
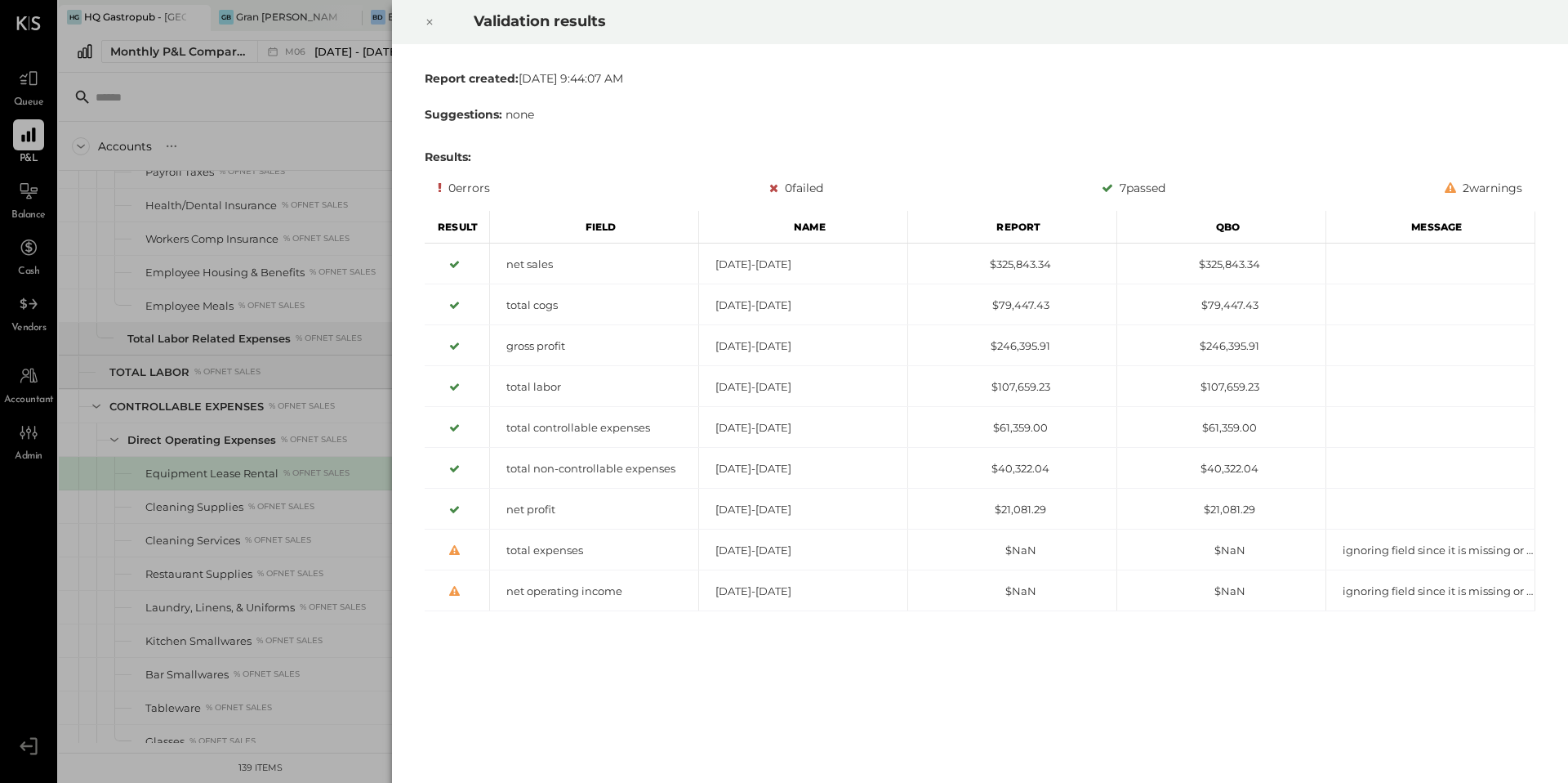
click at [349, 474] on div "Validation results Report created: [DATE] 9:44:07 AM Suggestions: none Results:…" at bounding box center [784, 392] width 1568 height 783
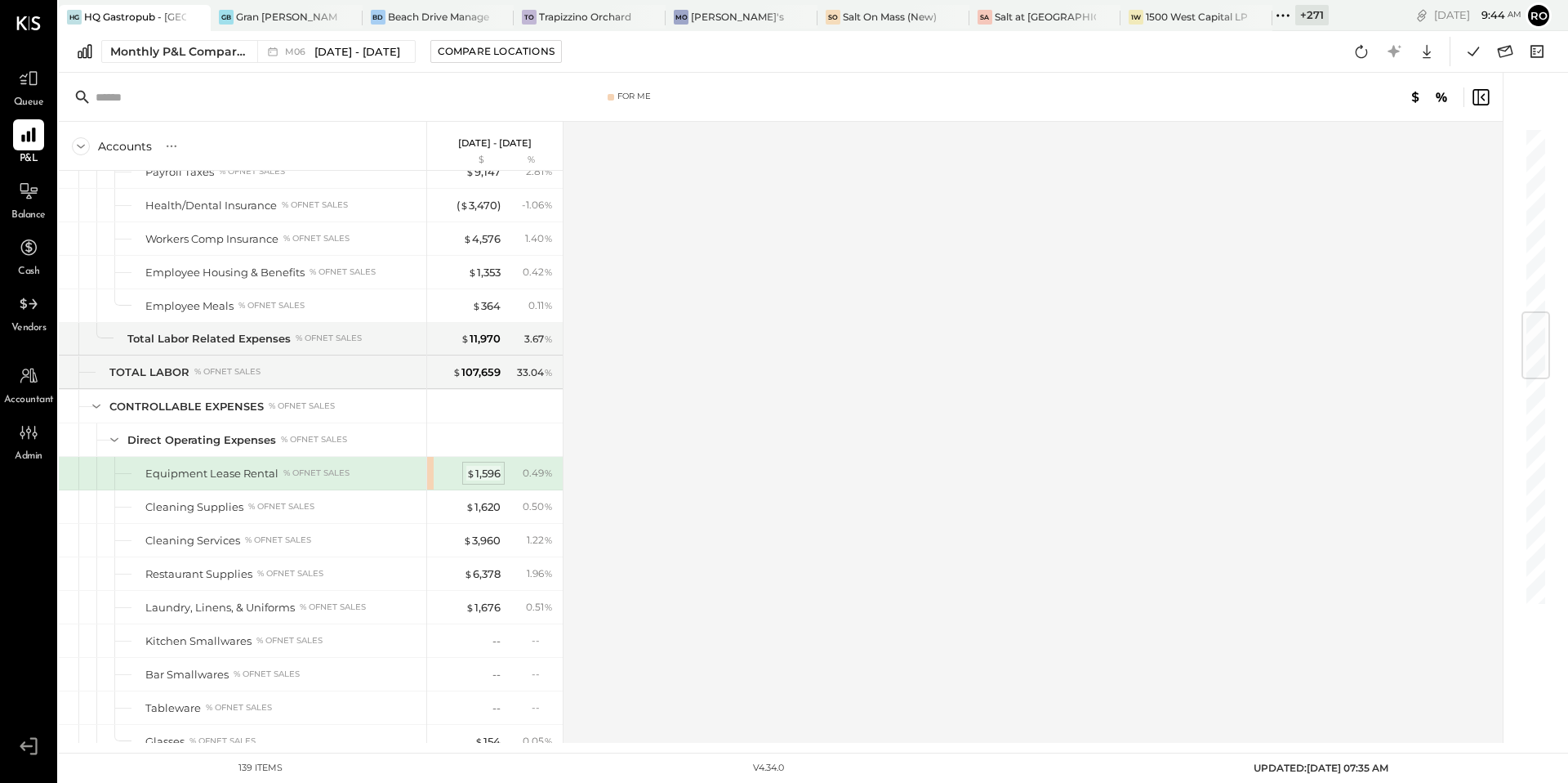
click at [493, 477] on div "$ 1,596" at bounding box center [484, 473] width 34 height 15
